Goal: Find specific page/section: Find specific page/section

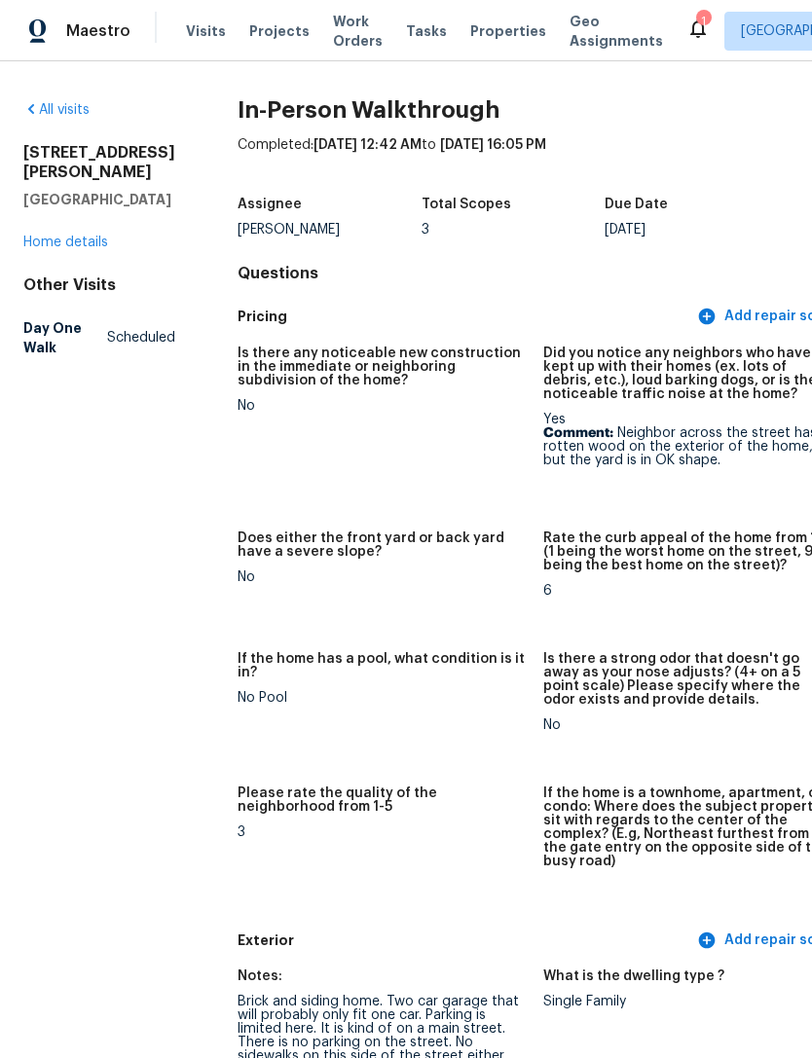
click at [88, 252] on div "[STREET_ADDRESS][PERSON_NAME] Home details" at bounding box center [99, 197] width 152 height 109
click at [64, 249] on link "Home details" at bounding box center [65, 243] width 85 height 14
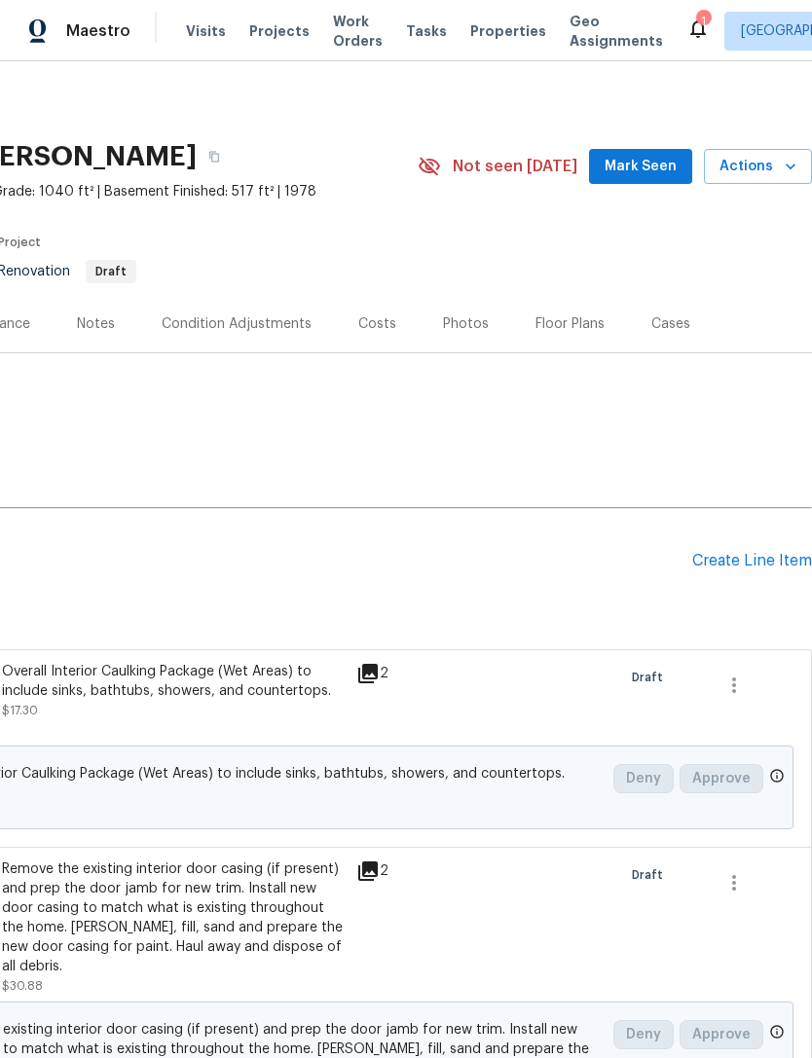
scroll to position [0, 288]
click at [569, 321] on div "Floor Plans" at bounding box center [569, 323] width 69 height 19
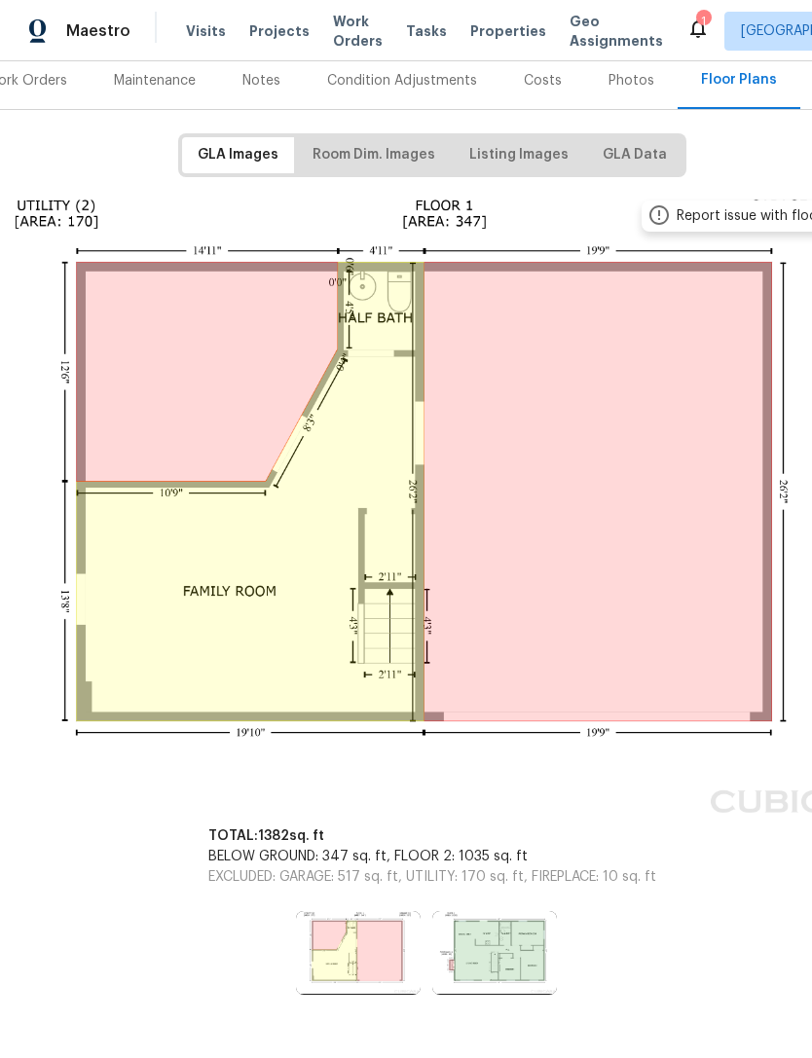
scroll to position [243, 118]
click at [482, 38] on span "Properties" at bounding box center [508, 30] width 76 height 19
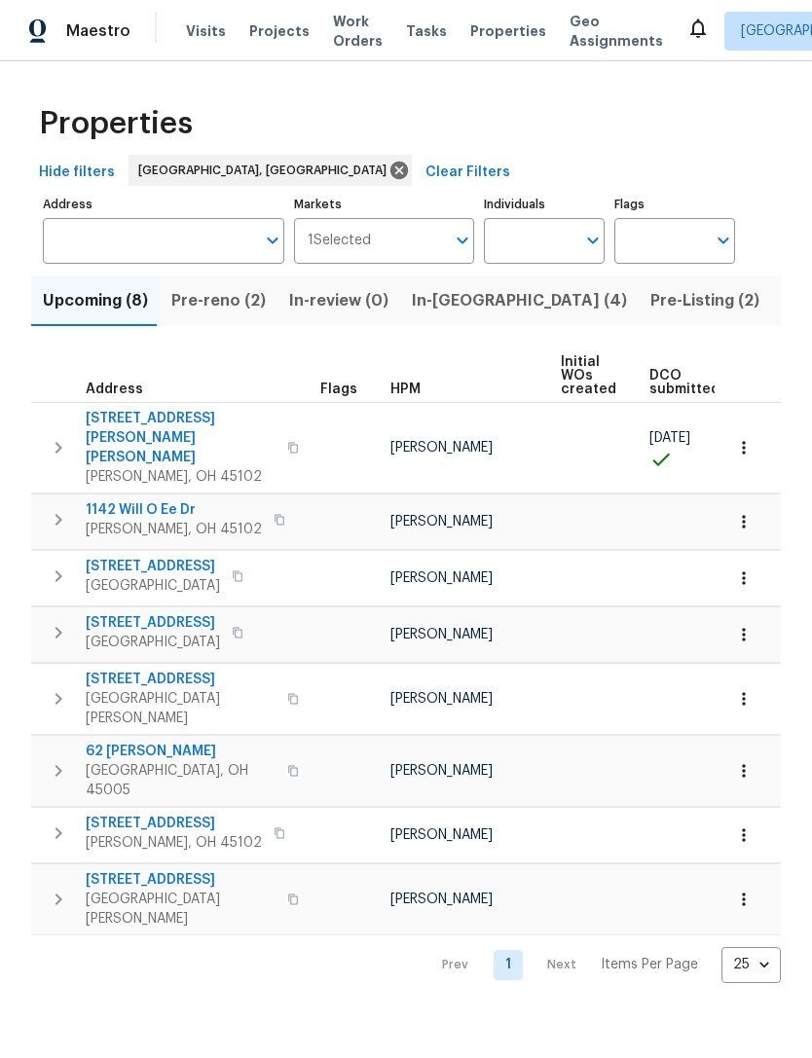
click at [287, 442] on icon "button" at bounding box center [293, 448] width 12 height 12
click at [288, 442] on icon "button" at bounding box center [293, 447] width 10 height 11
